Goal: Find specific page/section: Find specific page/section

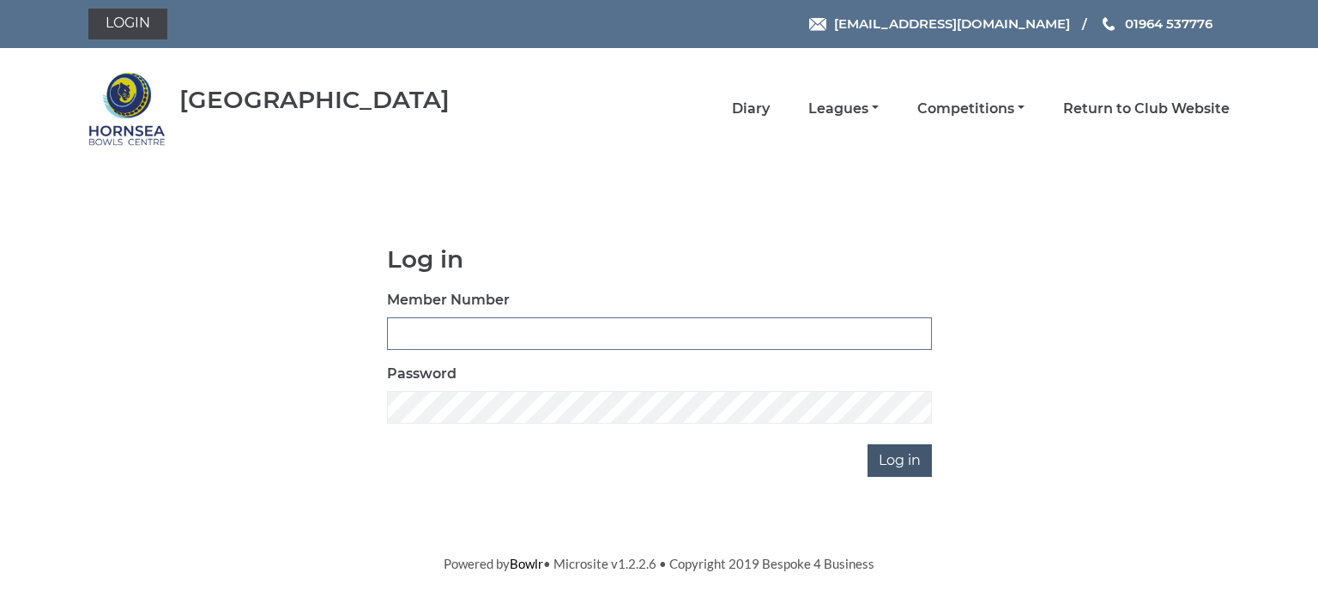
type input "0713"
click at [878, 451] on input "Log in" at bounding box center [900, 461] width 64 height 33
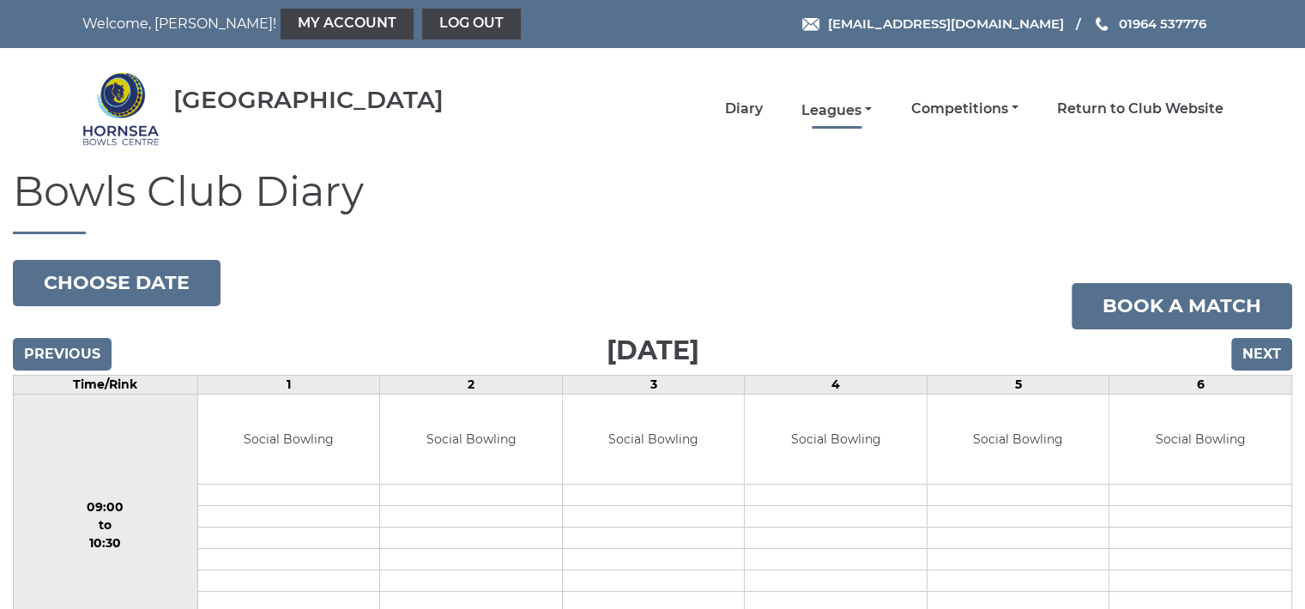
click at [839, 107] on link "Leagues" at bounding box center [837, 110] width 70 height 19
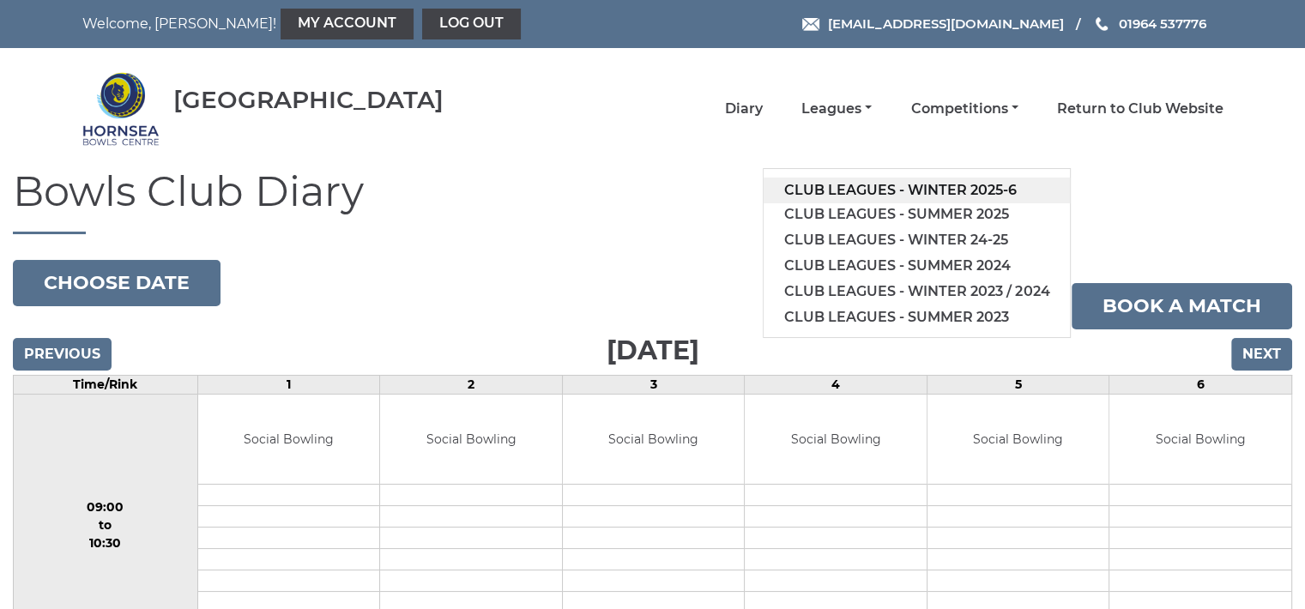
click at [860, 186] on link "Club leagues - Winter 2025-6" at bounding box center [917, 191] width 306 height 26
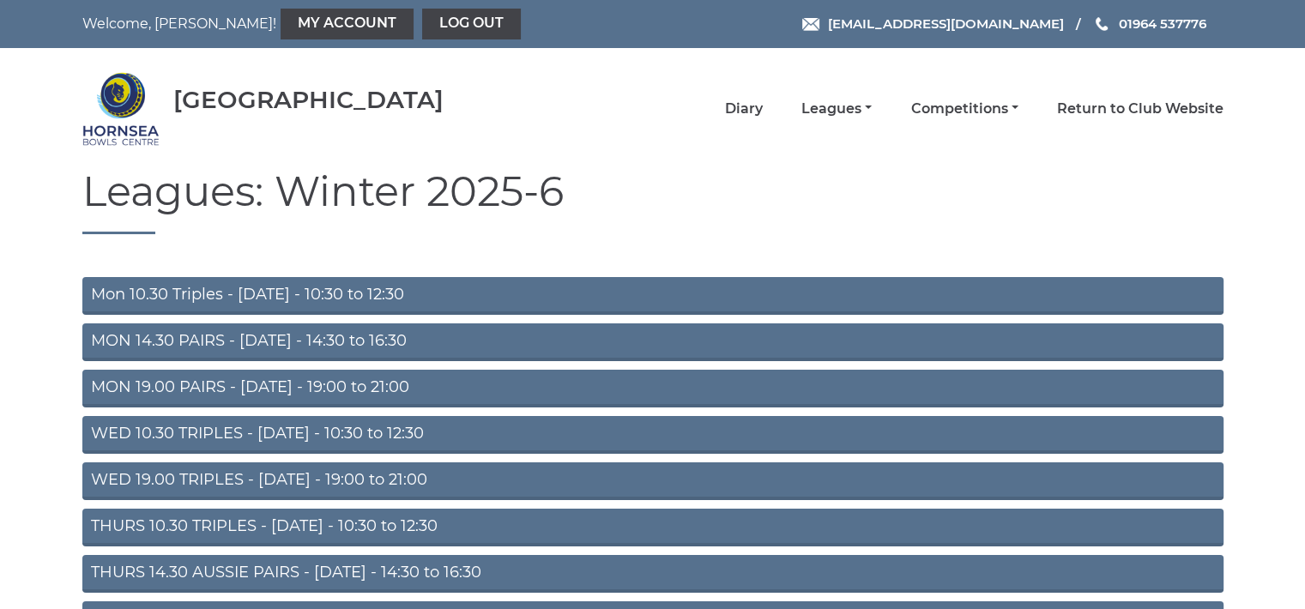
click at [385, 286] on link "Mon 10.30 Triples - Monday - 10:30 to 12:30" at bounding box center [653, 296] width 1142 height 38
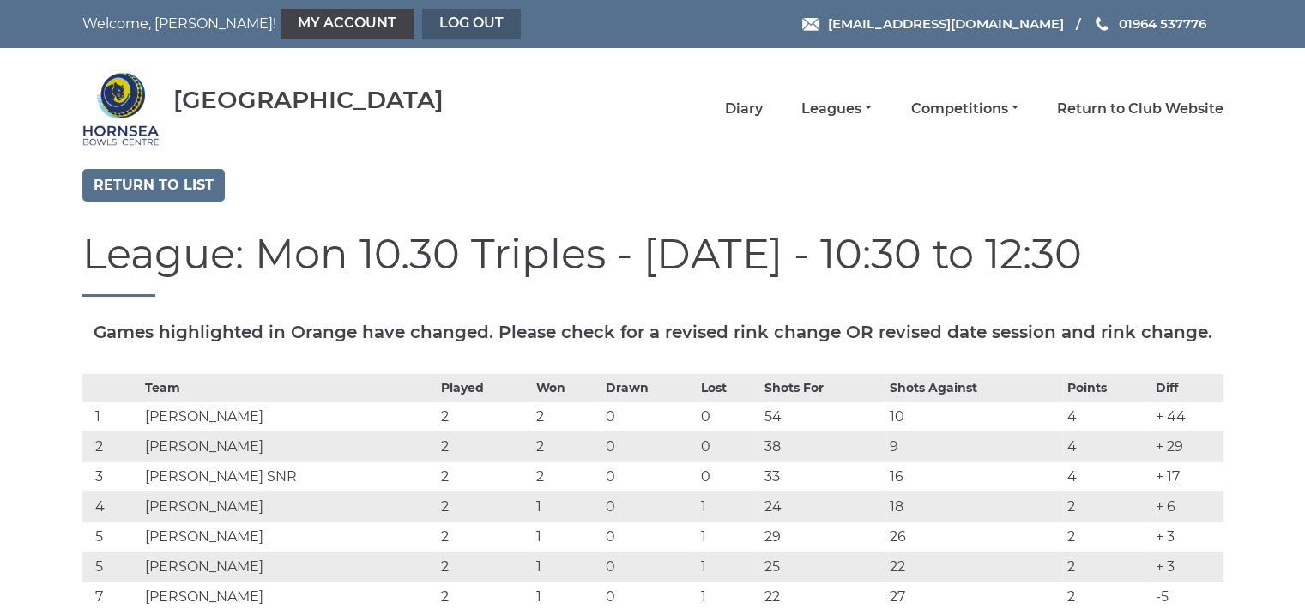
click at [422, 21] on link "Log out" at bounding box center [471, 24] width 99 height 31
